Goal: Information Seeking & Learning: Learn about a topic

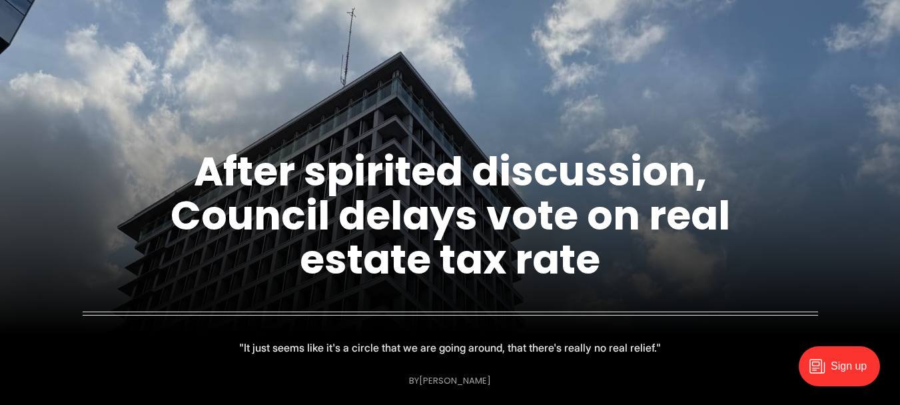
scroll to position [97, 0]
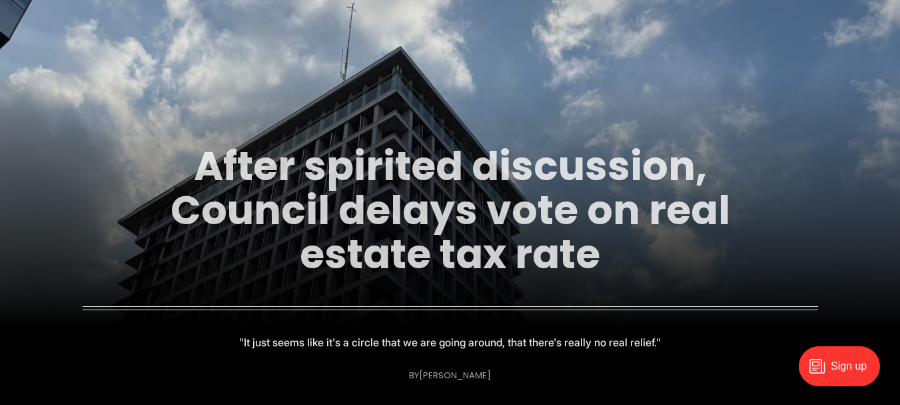
click at [393, 221] on link "After spirited discussion, Council delays vote on real estate tax rate" at bounding box center [451, 210] width 560 height 144
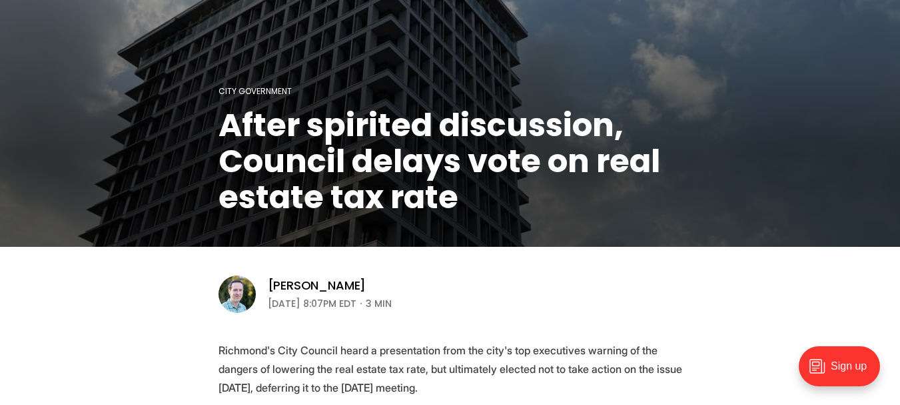
scroll to position [192, 0]
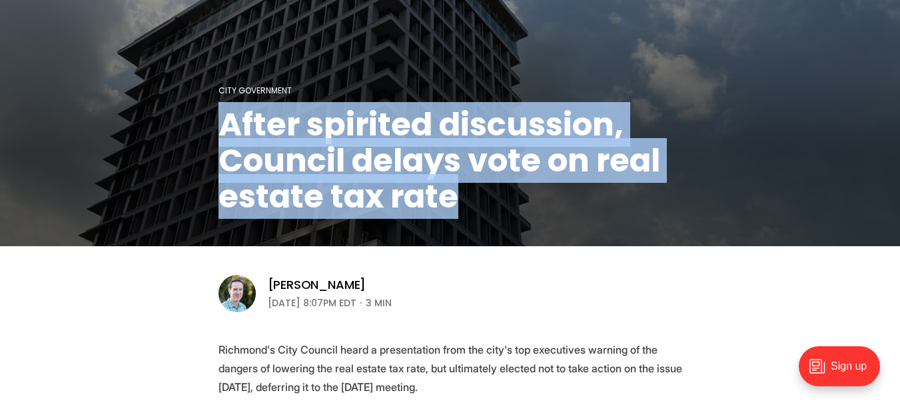
drag, startPoint x: 227, startPoint y: 124, endPoint x: 479, endPoint y: 188, distance: 259.9
click at [479, 188] on h1 "After spirited discussion, Council delays vote on real estate tax rate" at bounding box center [451, 161] width 464 height 108
copy h1 "After spirited discussion, Council delays vote on real estate tax rate"
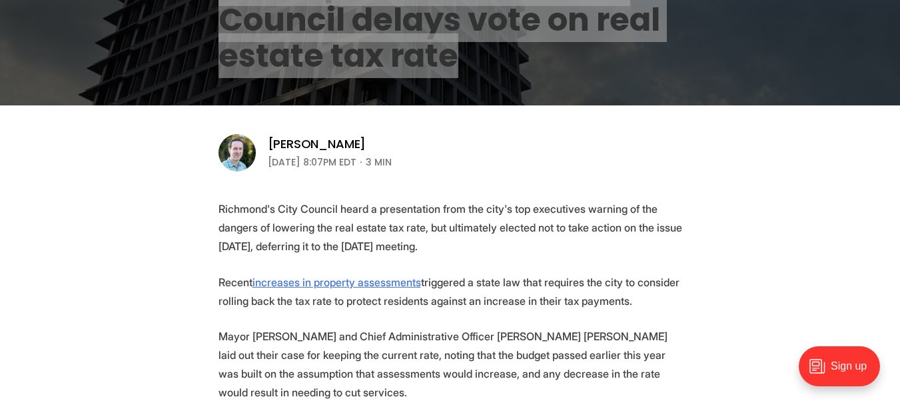
scroll to position [335, 0]
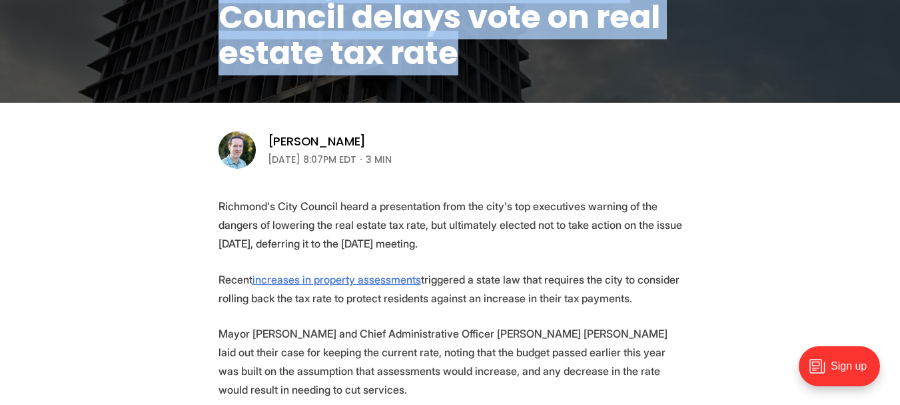
drag, startPoint x: 215, startPoint y: 209, endPoint x: 441, endPoint y: 245, distance: 228.1
copy p "Richmond's City Council heard a presentation from the city's top executives war…"
